Goal: Transaction & Acquisition: Purchase product/service

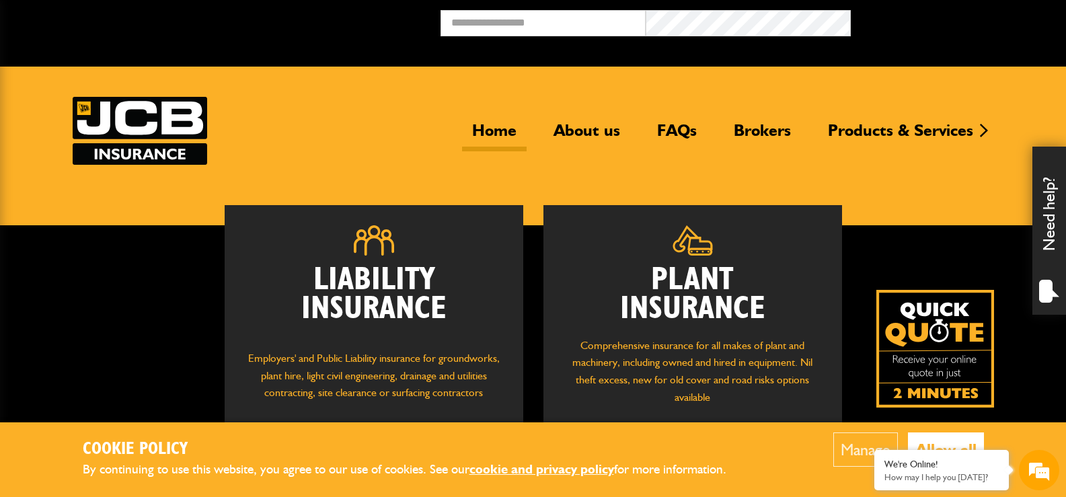
click at [666, 301] on h2 "Plant Insurance" at bounding box center [693, 295] width 258 height 58
click at [709, 280] on h2 "Plant Insurance" at bounding box center [693, 295] width 258 height 58
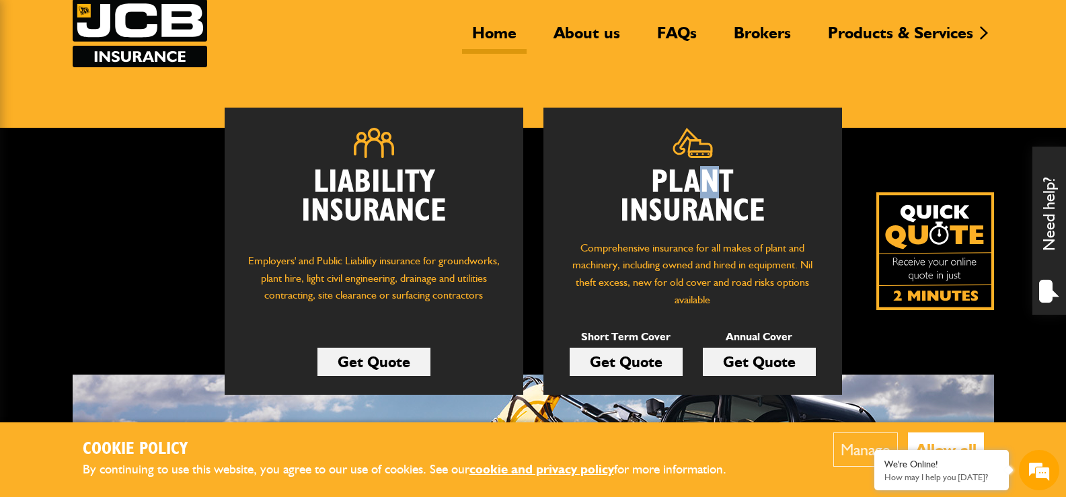
scroll to position [134, 0]
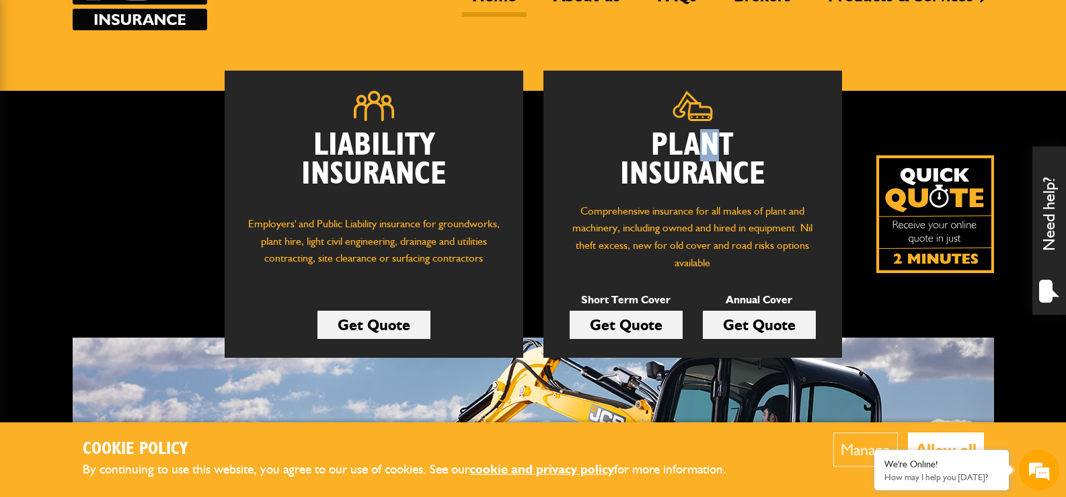
click at [635, 321] on link "Get Quote" at bounding box center [626, 325] width 113 height 28
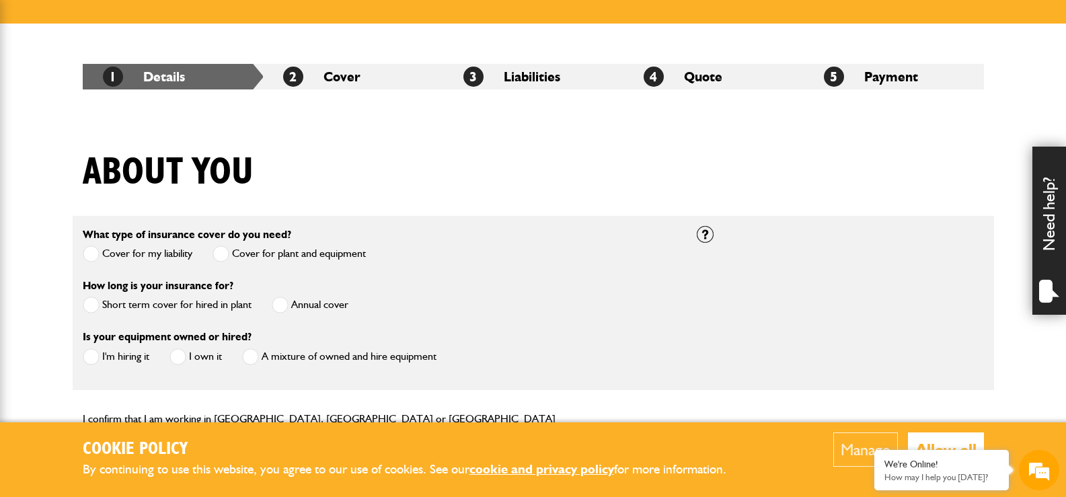
click at [91, 304] on span at bounding box center [91, 305] width 17 height 17
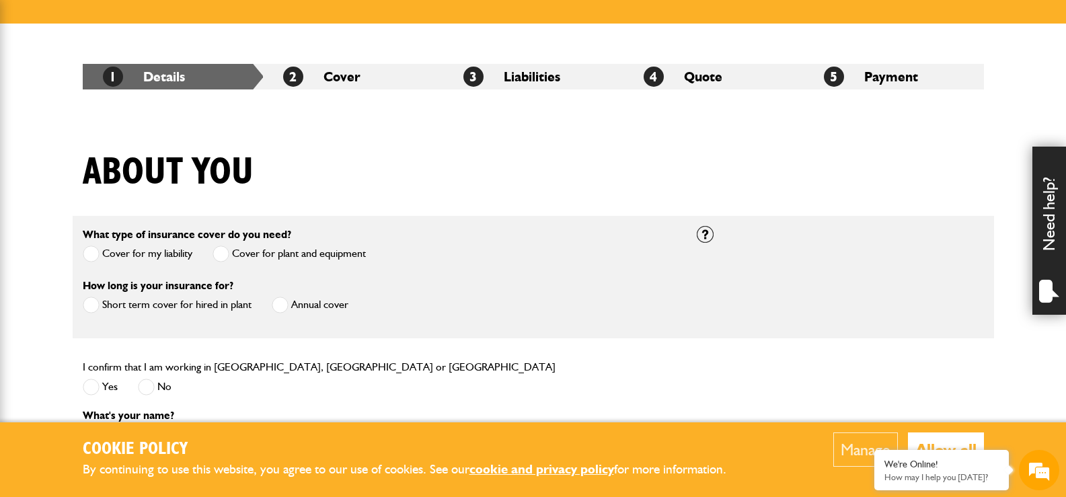
scroll to position [269, 0]
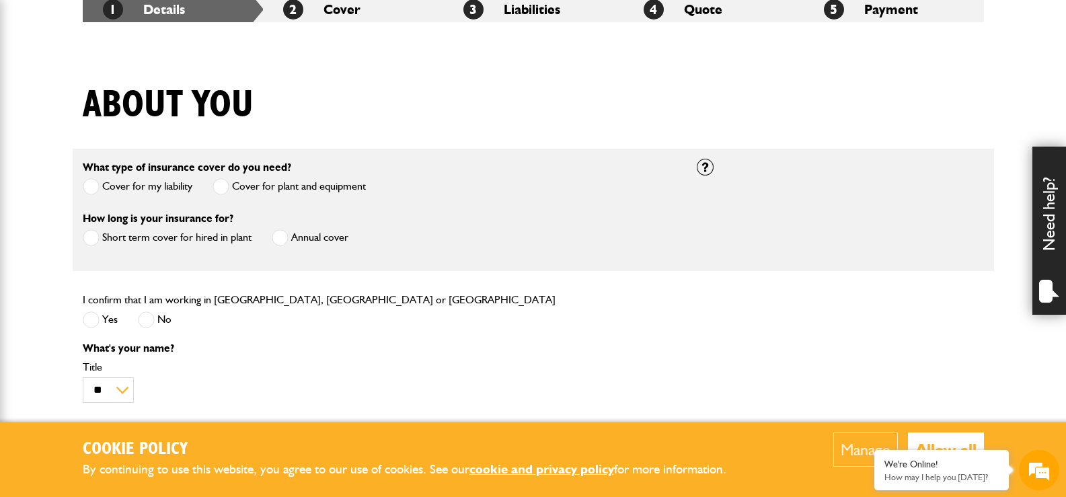
click at [91, 318] on span at bounding box center [91, 319] width 17 height 17
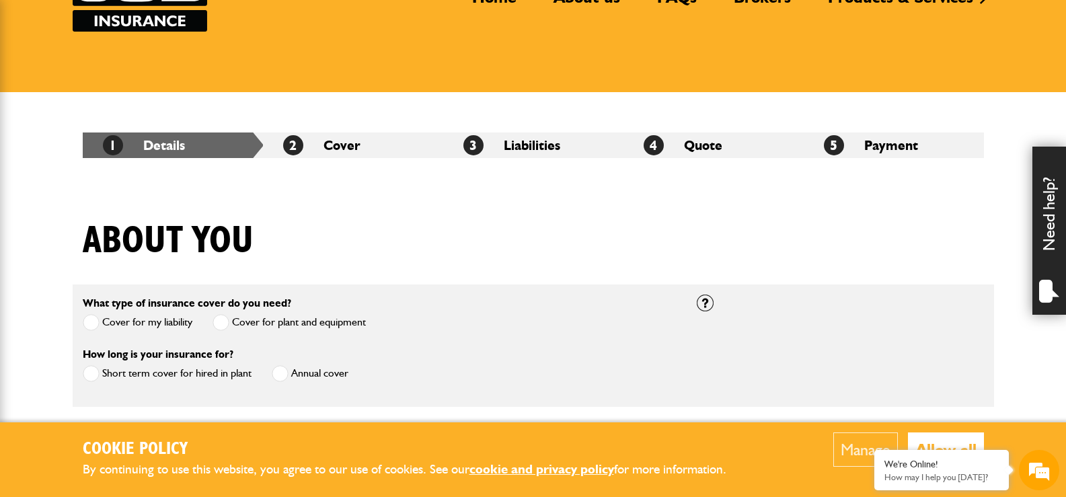
scroll to position [0, 0]
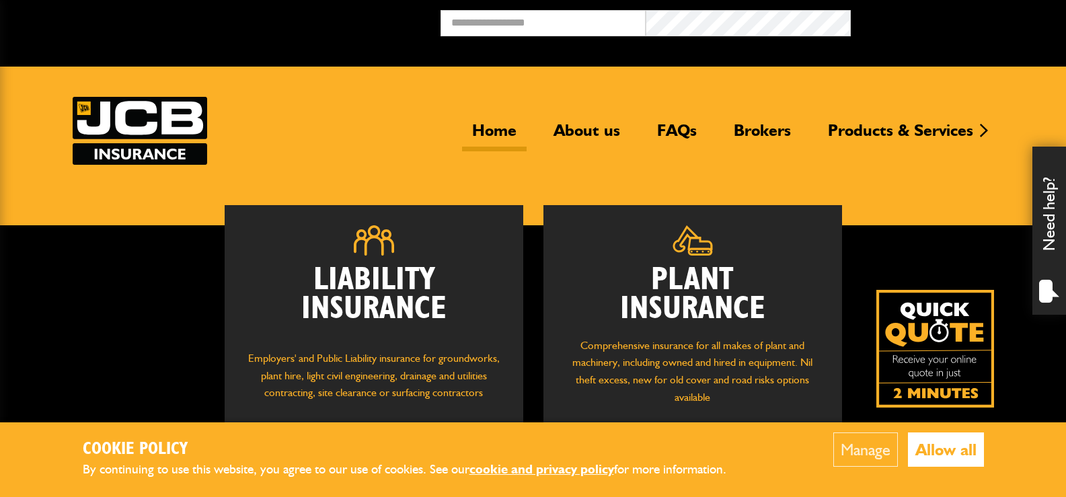
scroll to position [134, 0]
